Goal: Task Accomplishment & Management: Complete application form

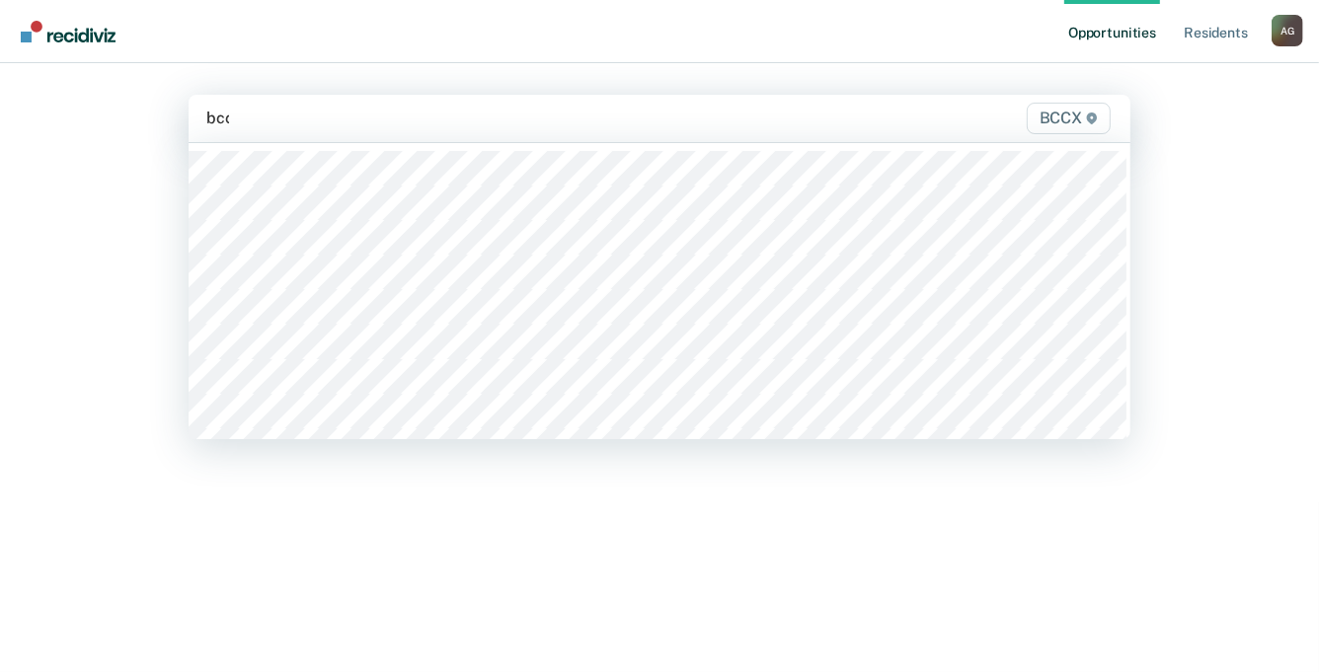
type input "bccx"
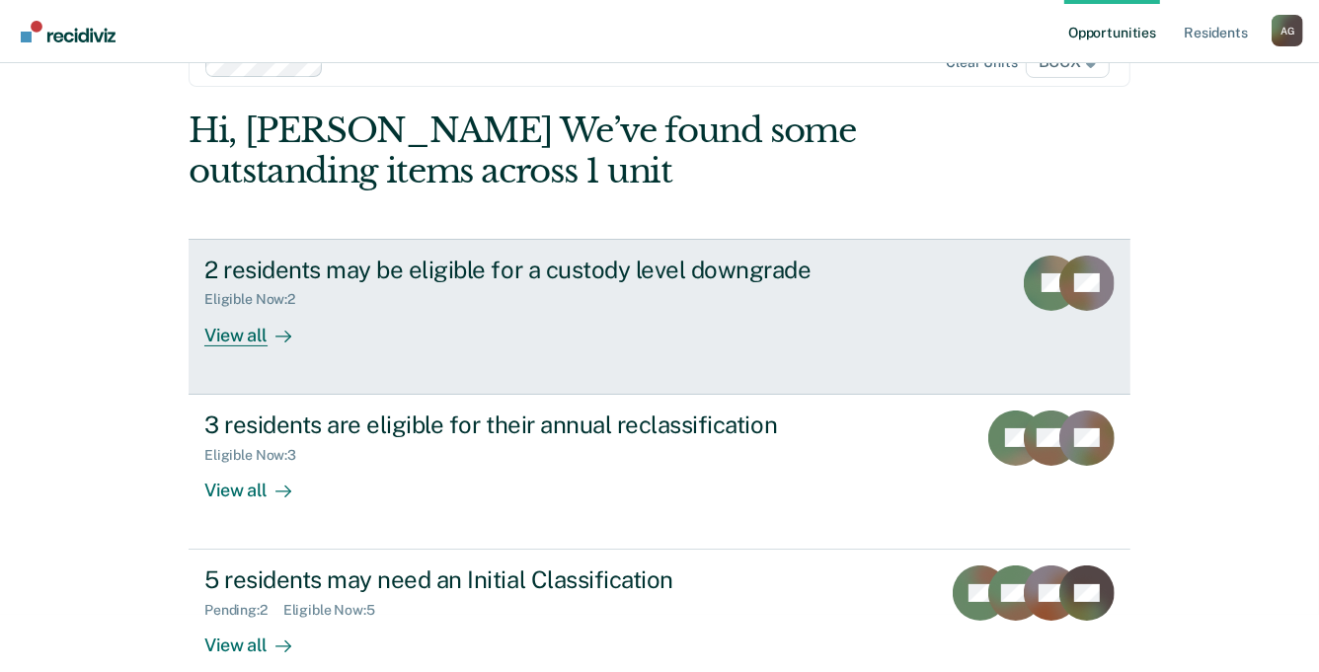
scroll to position [88, 0]
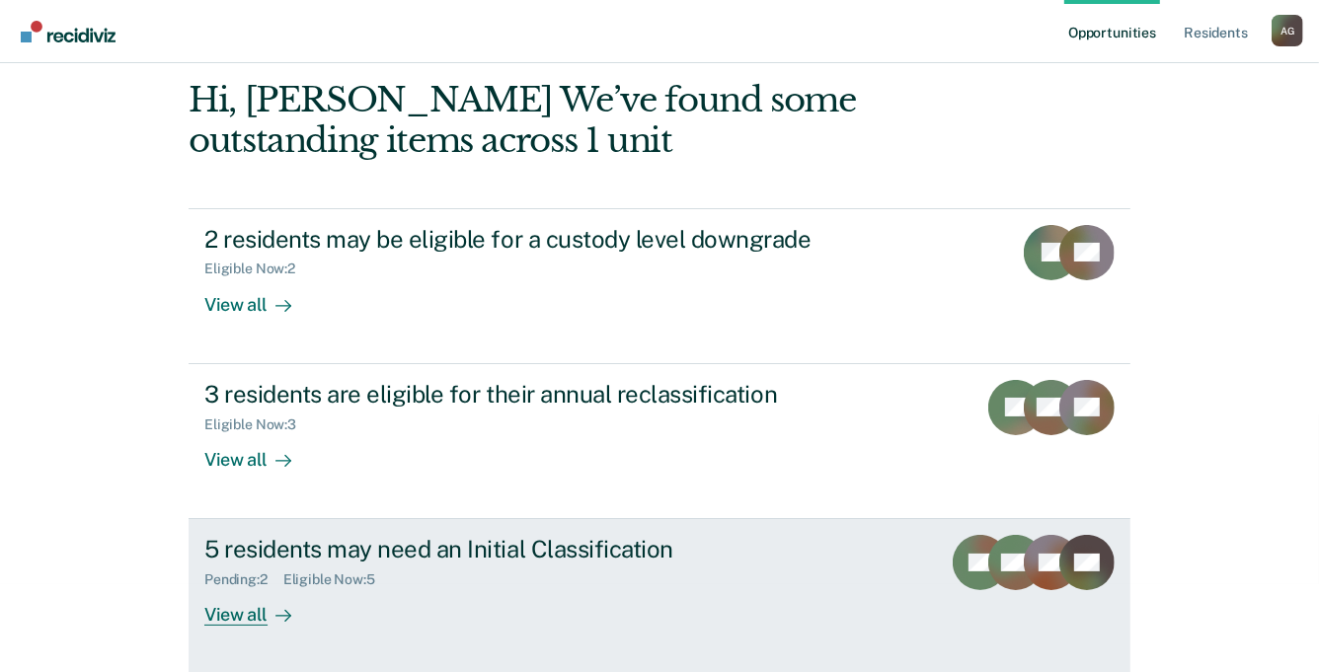
click at [346, 557] on div "5 residents may need an Initial Classification" at bounding box center [550, 549] width 693 height 29
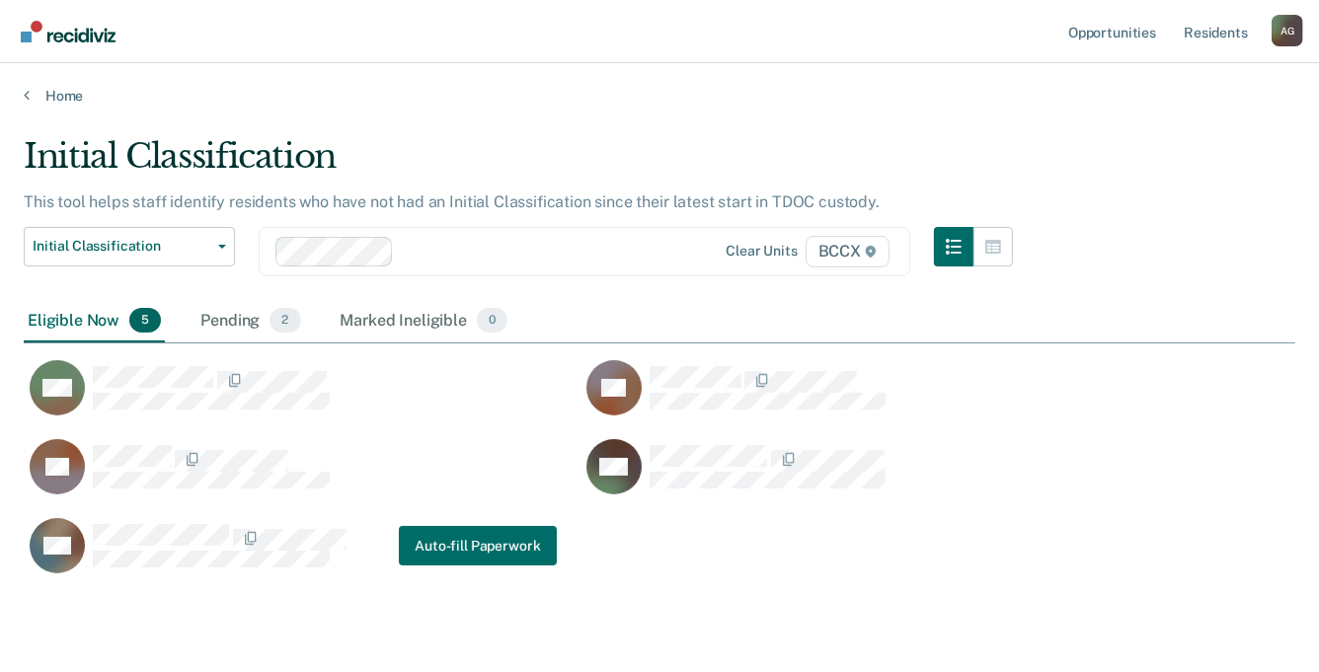
scroll to position [437, 1257]
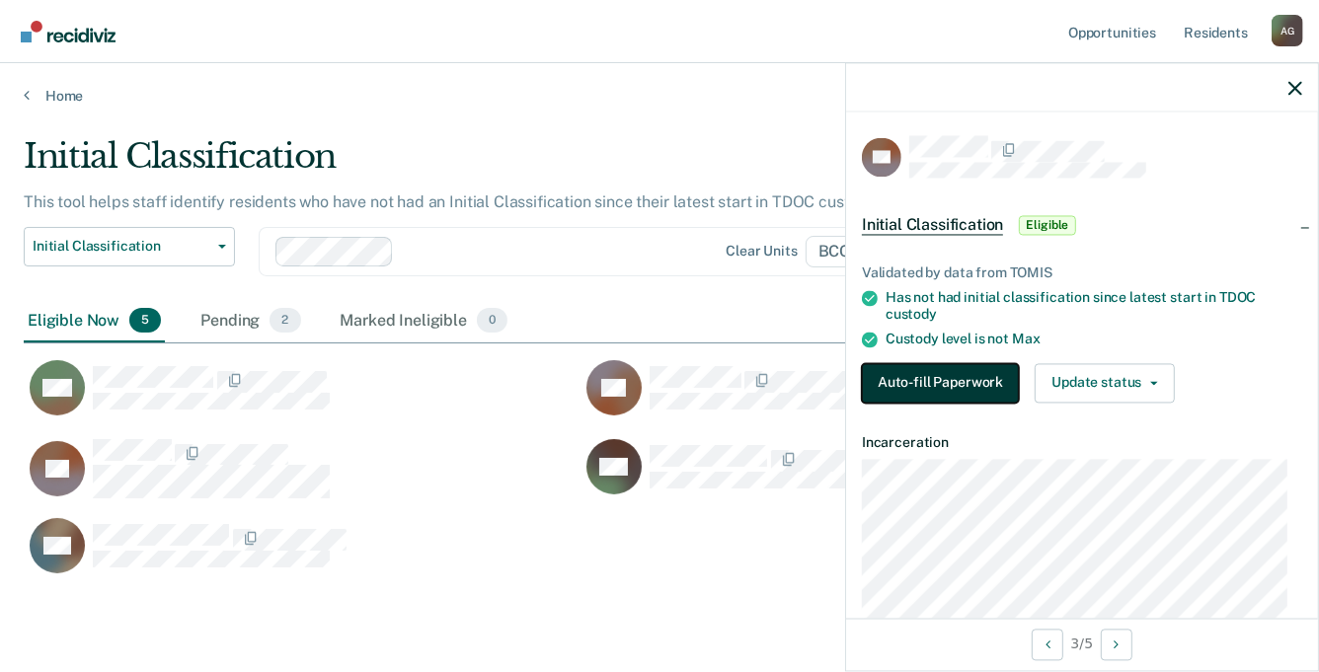
click at [970, 369] on button "Auto-fill Paperwork" at bounding box center [940, 382] width 157 height 39
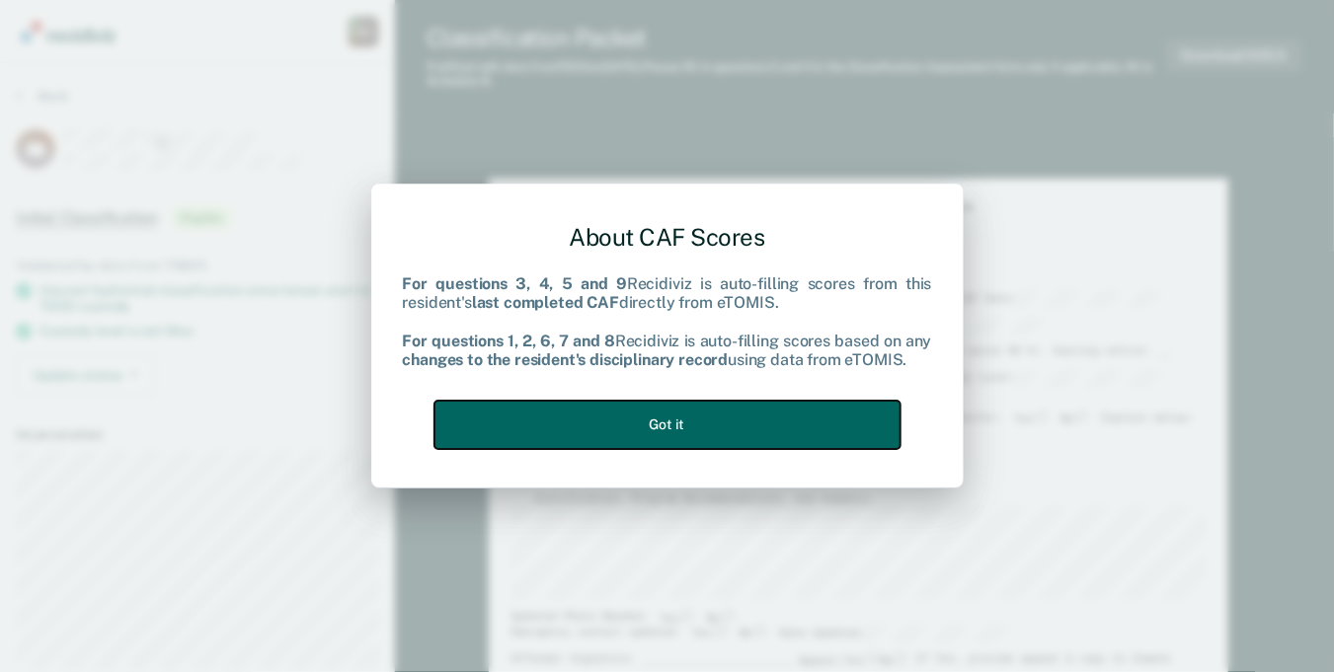
click at [821, 425] on button "Got it" at bounding box center [667, 425] width 466 height 48
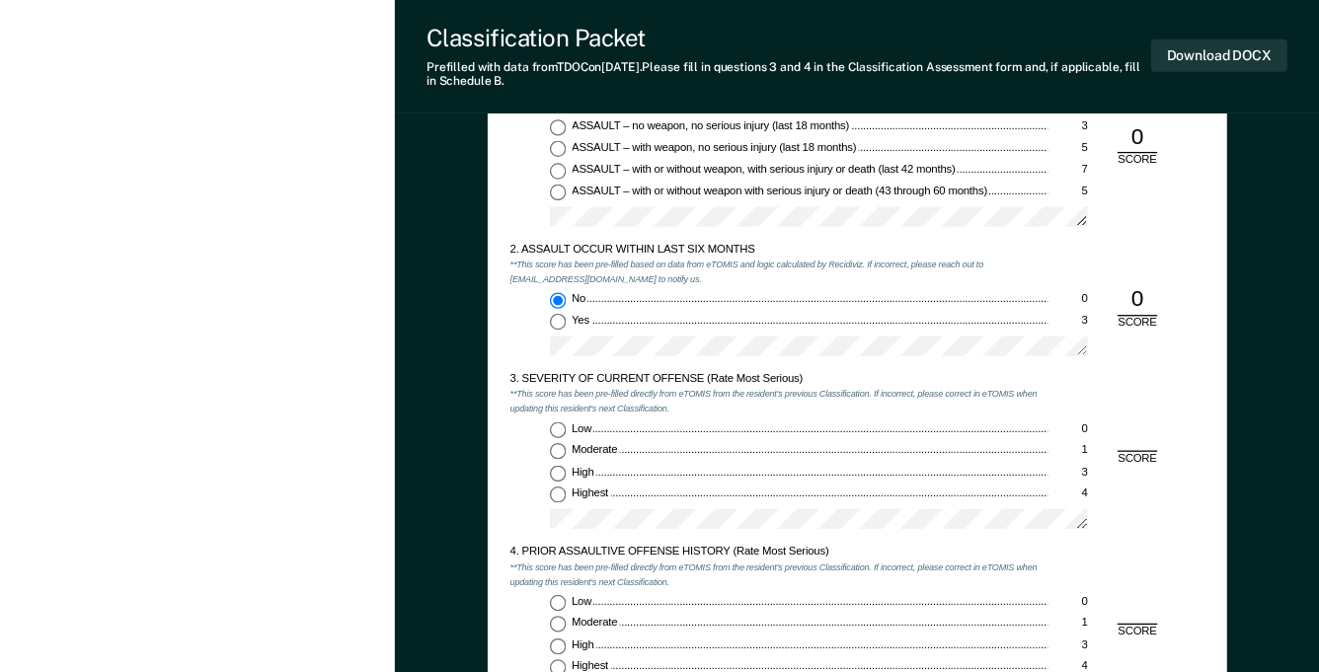
scroll to position [1378, 0]
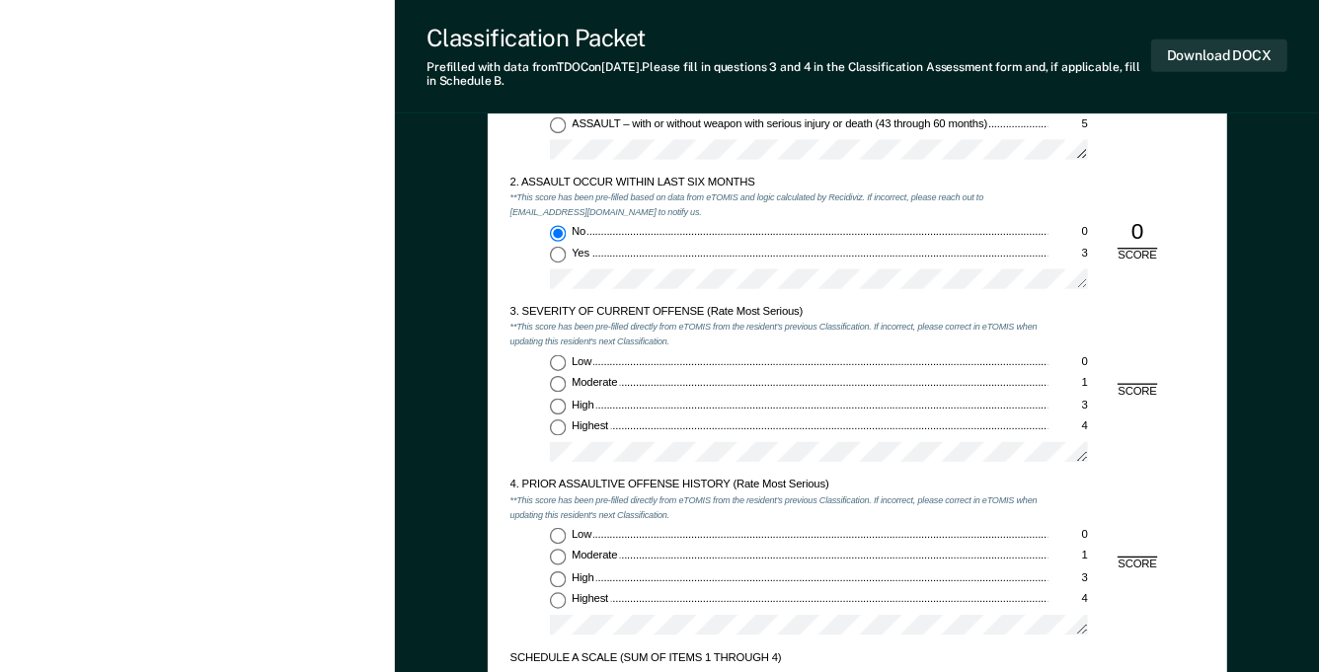
click at [556, 364] on input "Low 0" at bounding box center [558, 362] width 16 height 16
type textarea "x"
radio input "true"
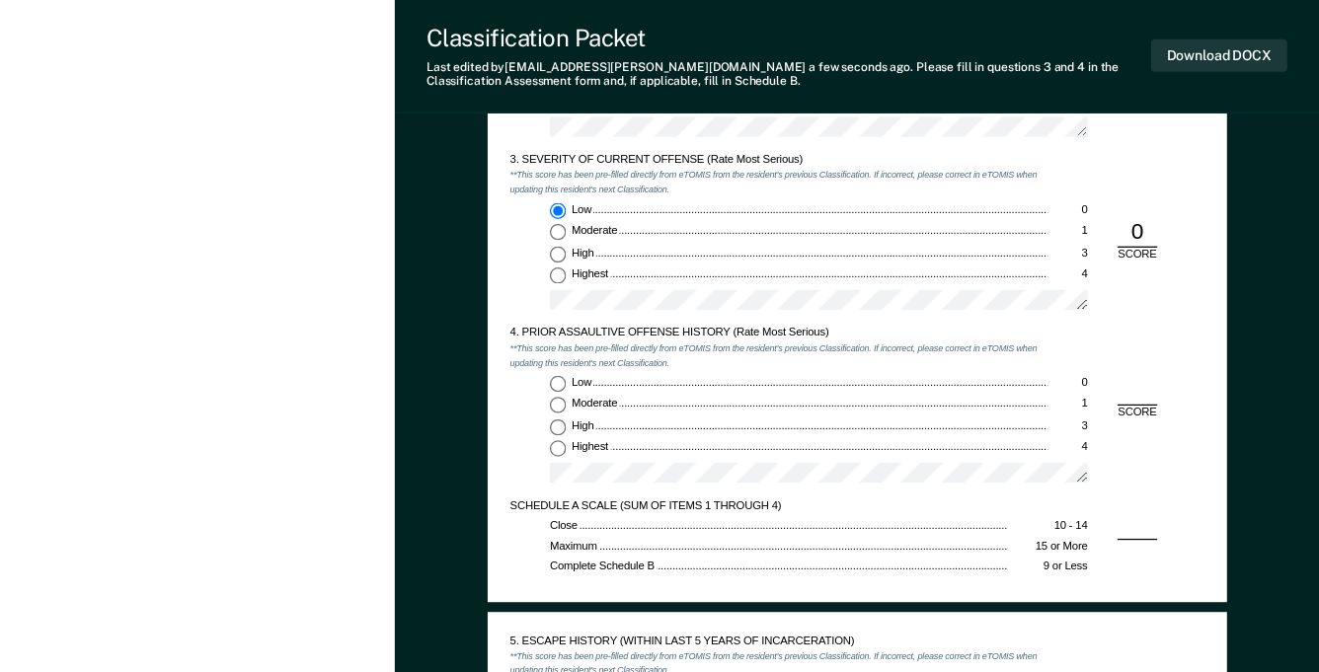
scroll to position [1674, 0]
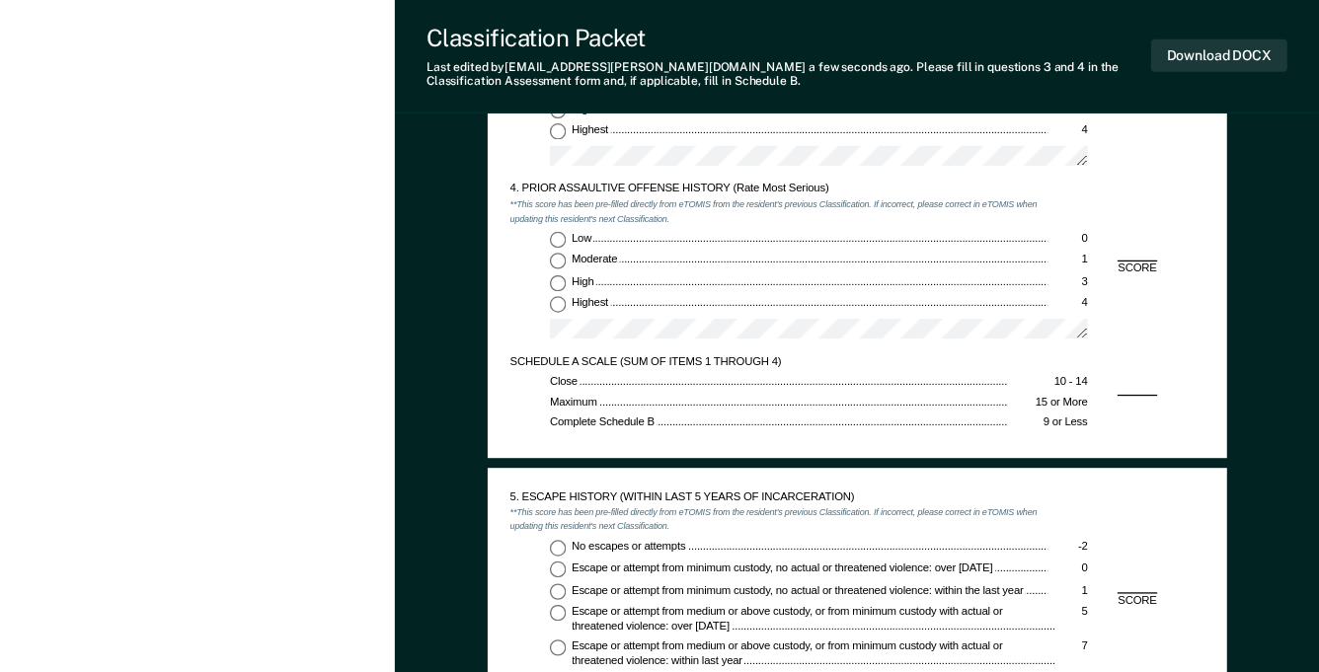
drag, startPoint x: 557, startPoint y: 301, endPoint x: 506, endPoint y: 279, distance: 54.8
click at [564, 239] on input "Low 0" at bounding box center [558, 239] width 16 height 16
type textarea "x"
radio input "true"
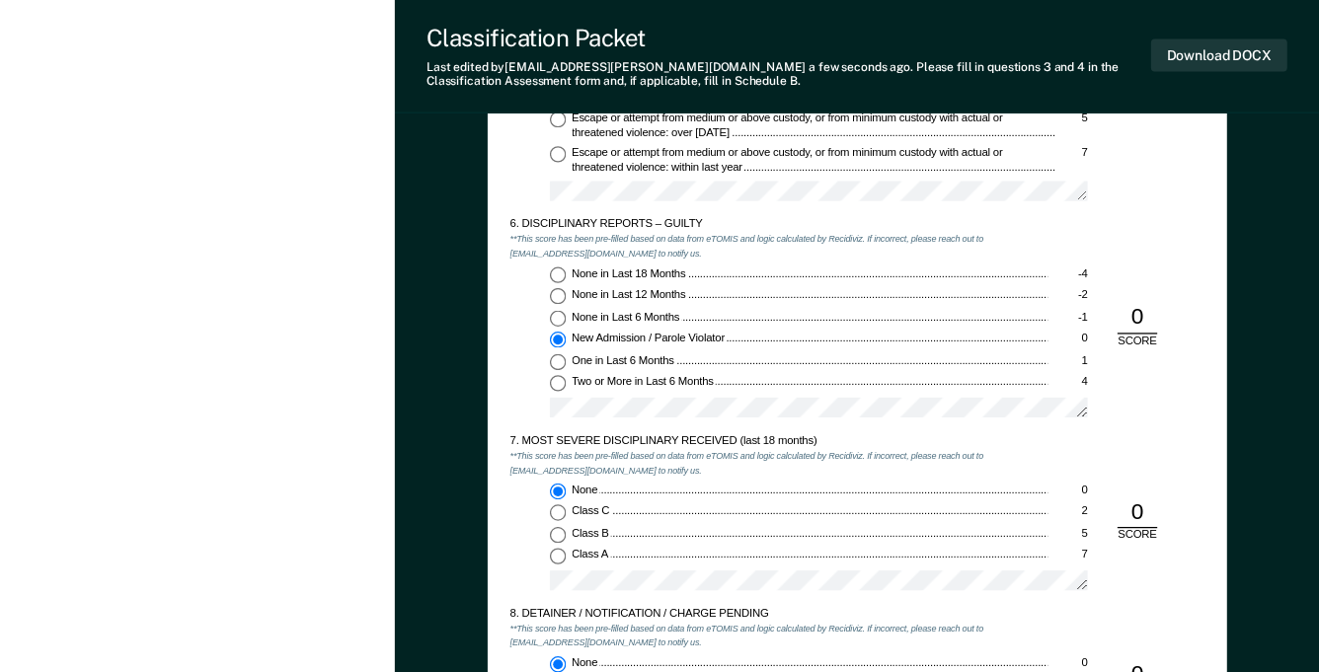
scroll to position [1872, 0]
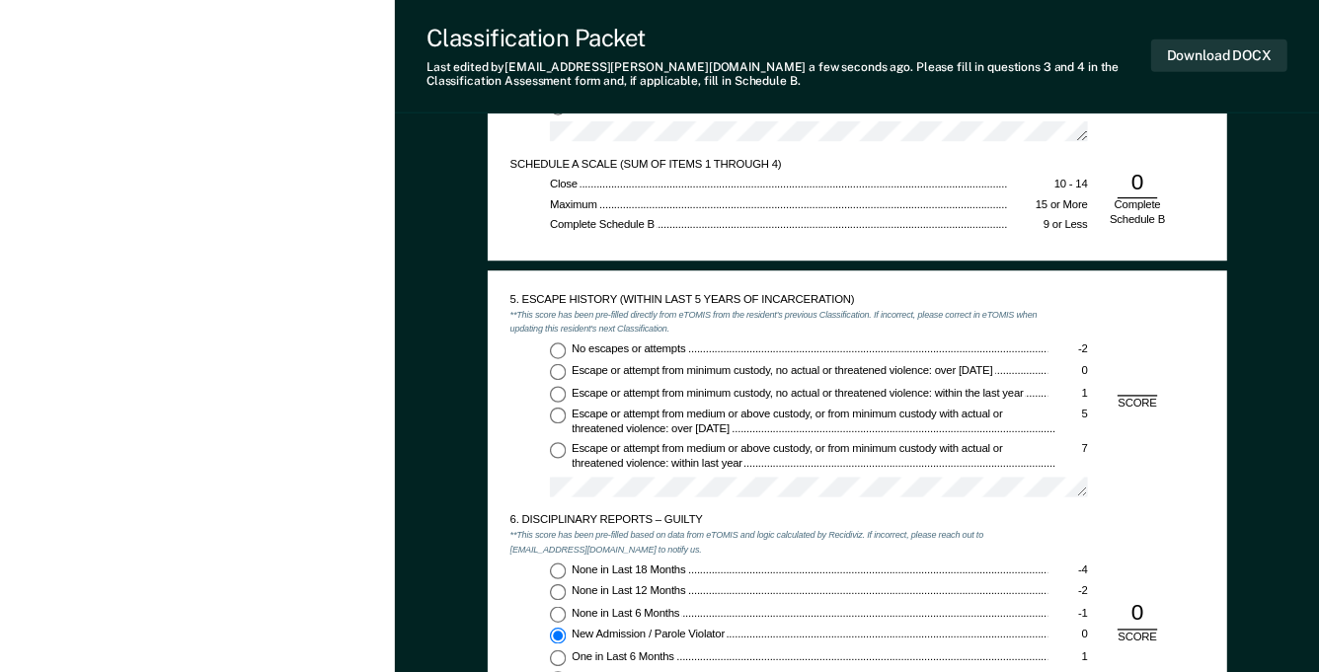
click at [559, 352] on input "No escapes or attempts -2" at bounding box center [558, 351] width 16 height 16
type textarea "x"
radio input "true"
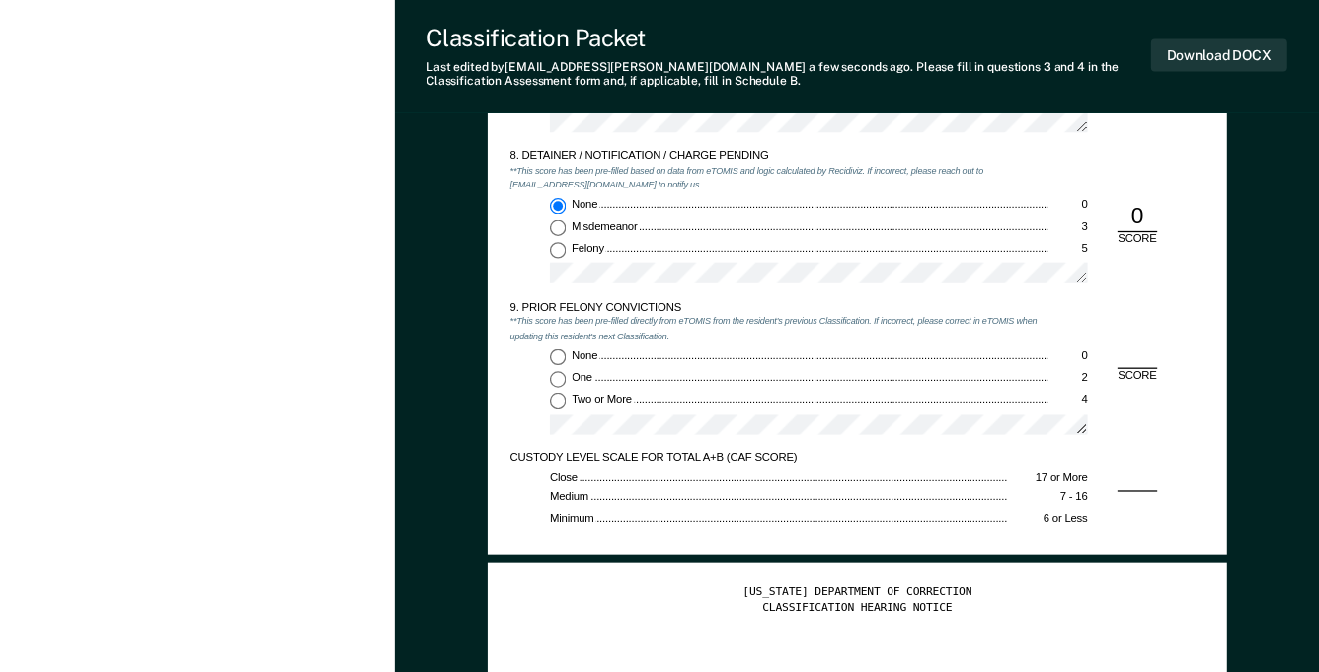
scroll to position [2661, 0]
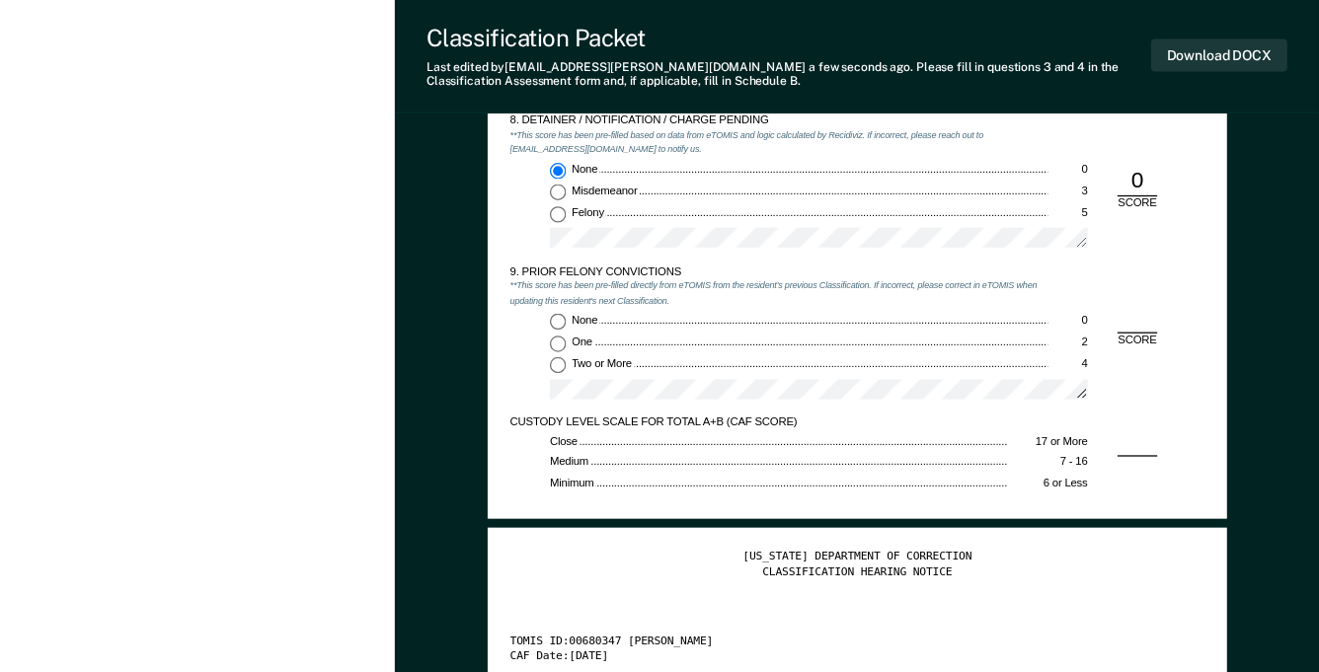
click at [556, 323] on input "None 0" at bounding box center [558, 322] width 16 height 16
type textarea "x"
radio input "true"
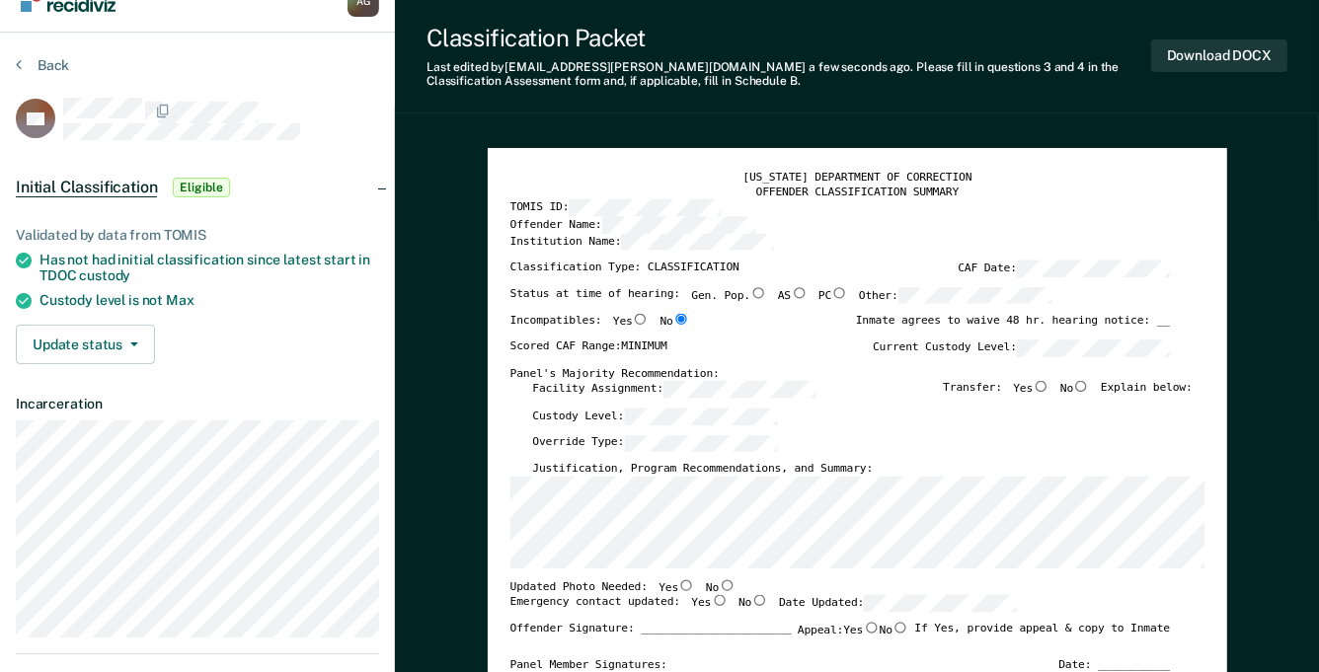
scroll to position [0, 0]
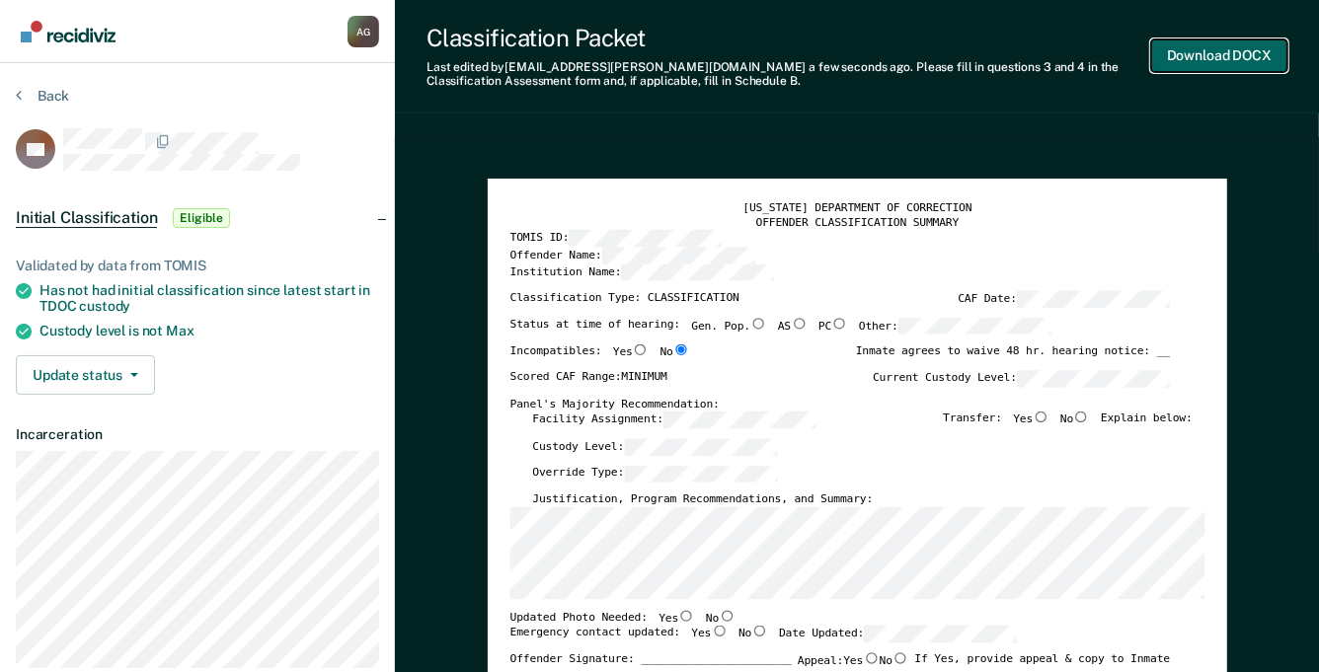
click at [1198, 49] on button "Download DOCX" at bounding box center [1219, 55] width 136 height 33
type textarea "x"
